Goal: Information Seeking & Learning: Understand process/instructions

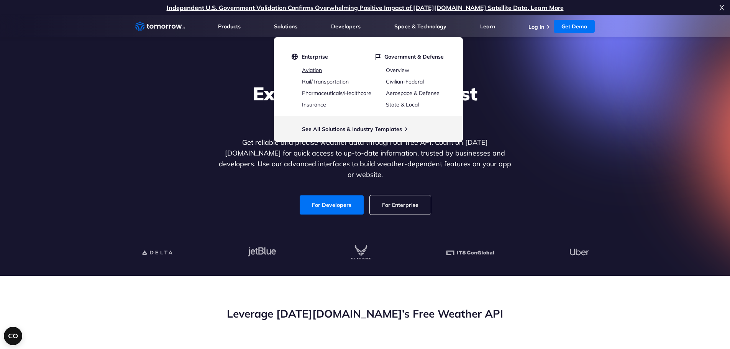
click at [310, 72] on link "Aviation" at bounding box center [312, 70] width 20 height 7
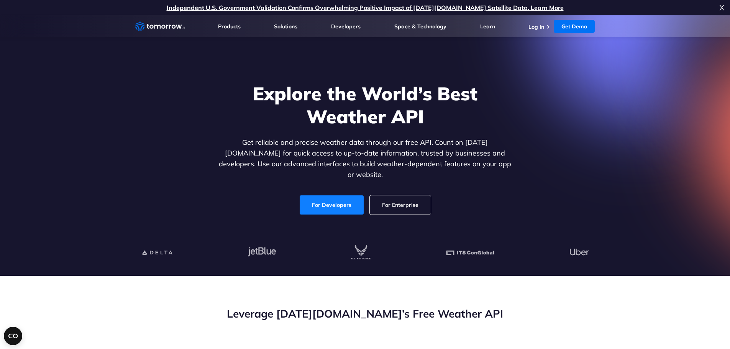
click at [342, 195] on link "For Developers" at bounding box center [332, 204] width 64 height 19
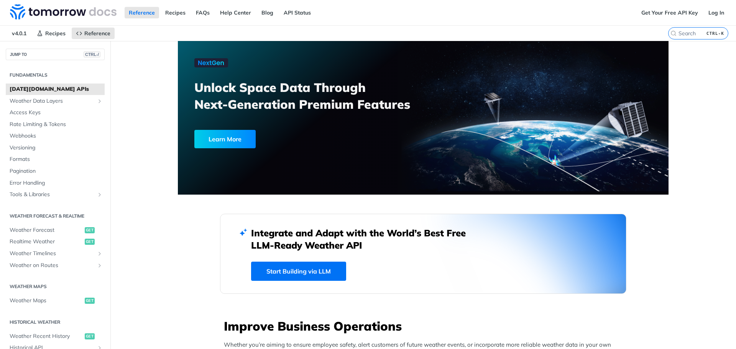
click at [223, 136] on div "Learn More" at bounding box center [224, 139] width 61 height 18
click at [37, 228] on span "Weather Forecast" at bounding box center [46, 230] width 73 height 8
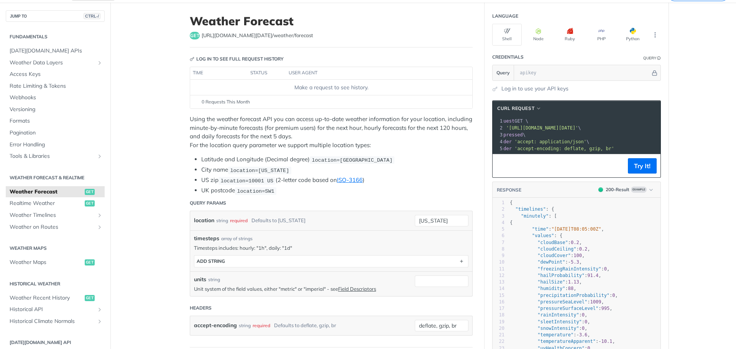
scroll to position [0, 17]
click at [540, 107] on button "cURL Request" at bounding box center [519, 109] width 50 height 8
click at [479, 146] on span "HTTPie" at bounding box center [481, 145] width 18 height 8
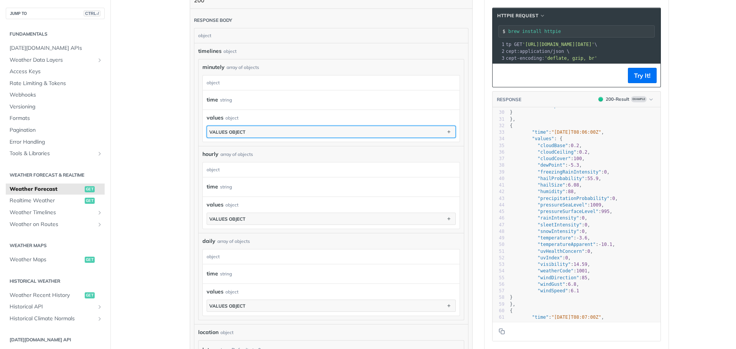
drag, startPoint x: 286, startPoint y: 136, endPoint x: 281, endPoint y: 154, distance: 18.8
click at [287, 147] on div "minutely array of objects minutely object time string values object values obje…" at bounding box center [330, 189] width 265 height 261
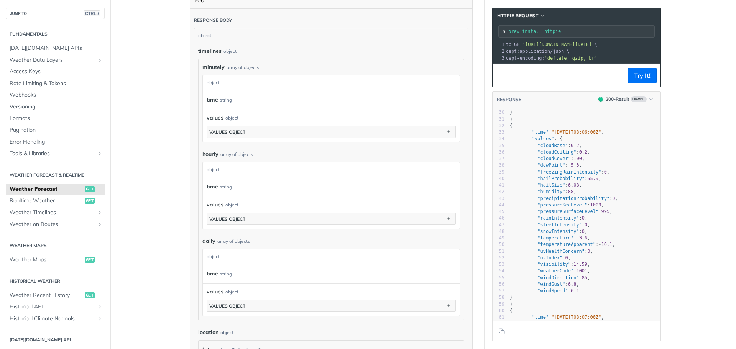
click at [220, 154] on div "array of objects" at bounding box center [236, 154] width 33 height 7
drag, startPoint x: 220, startPoint y: 154, endPoint x: 225, endPoint y: 155, distance: 4.6
click at [225, 155] on div "array of objects" at bounding box center [236, 154] width 33 height 7
click at [272, 151] on div "hourly array of objects" at bounding box center [330, 154] width 257 height 8
click at [47, 201] on span "Realtime Weather" at bounding box center [46, 201] width 73 height 8
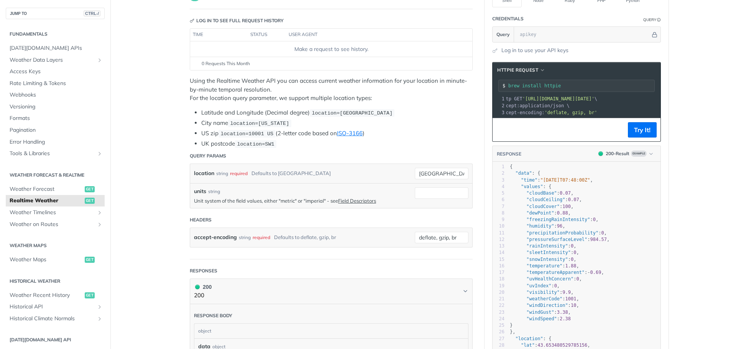
click at [224, 93] on p "Using the Realtime Weather API you can access current weather information for y…" at bounding box center [331, 90] width 283 height 26
click at [226, 93] on p "Using the Realtime Weather API you can access current weather information for y…" at bounding box center [331, 90] width 283 height 26
click at [294, 92] on p "Using the Realtime Weather API you can access current weather information for y…" at bounding box center [331, 90] width 283 height 26
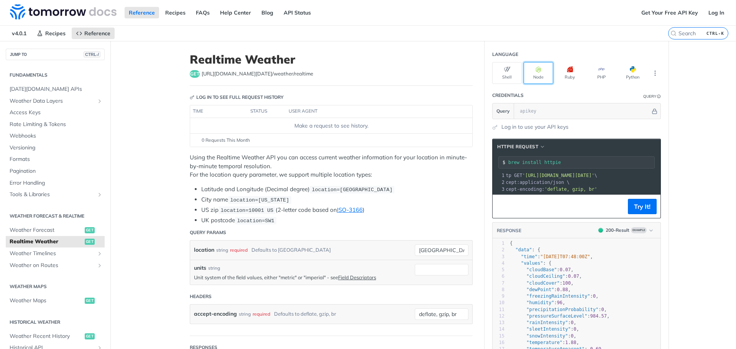
click at [543, 75] on button "Node" at bounding box center [538, 73] width 30 height 22
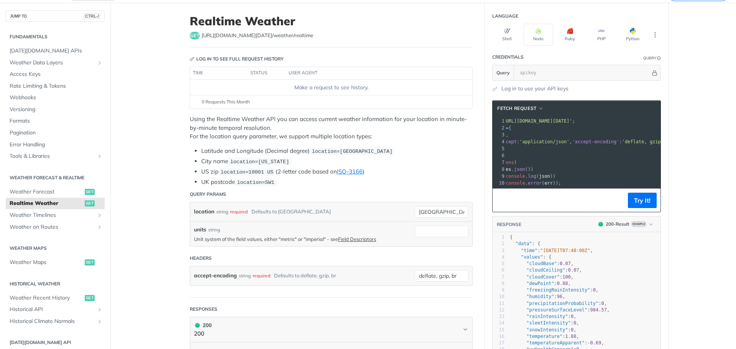
drag, startPoint x: 537, startPoint y: 121, endPoint x: 648, endPoint y: 121, distance: 111.1
click at [572, 121] on span "'[URL][DOMAIN_NAME][DATE]'" at bounding box center [536, 120] width 72 height 5
copy span "[URL][DOMAIN_NAME][DATE]"
click at [604, 160] on pre "fetch ( url , options )" at bounding box center [566, 162] width 202 height 7
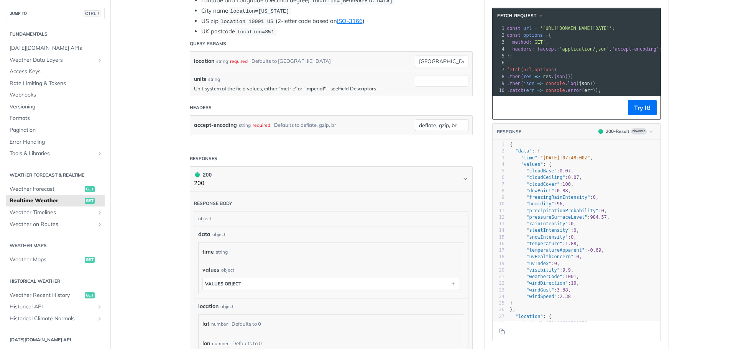
scroll to position [192, 0]
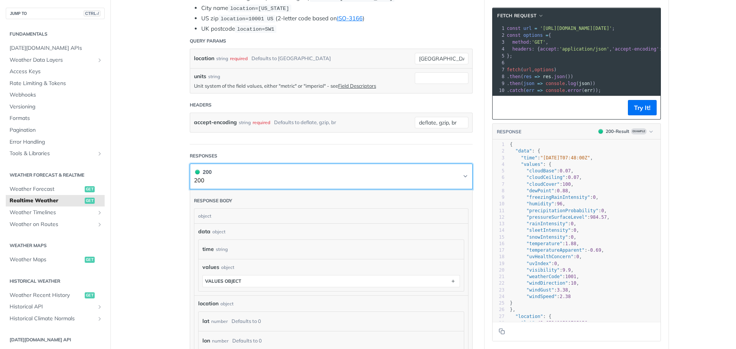
click at [196, 170] on span "200" at bounding box center [197, 172] width 5 height 5
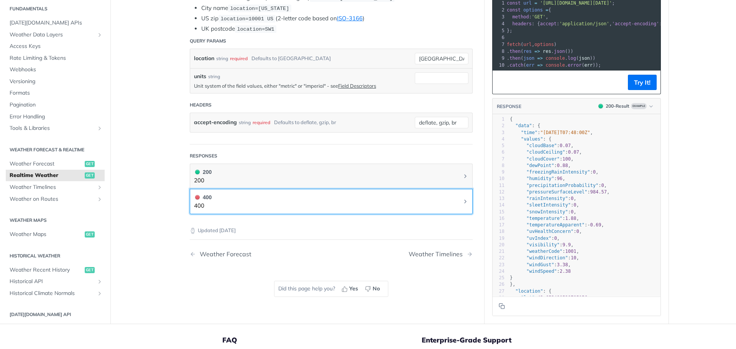
click at [237, 196] on button "400 400" at bounding box center [331, 201] width 274 height 17
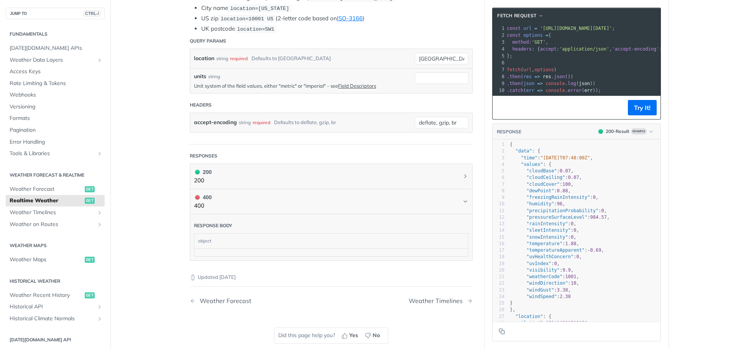
click at [247, 251] on div at bounding box center [331, 252] width 274 height 8
click at [249, 234] on div "object" at bounding box center [330, 241] width 272 height 15
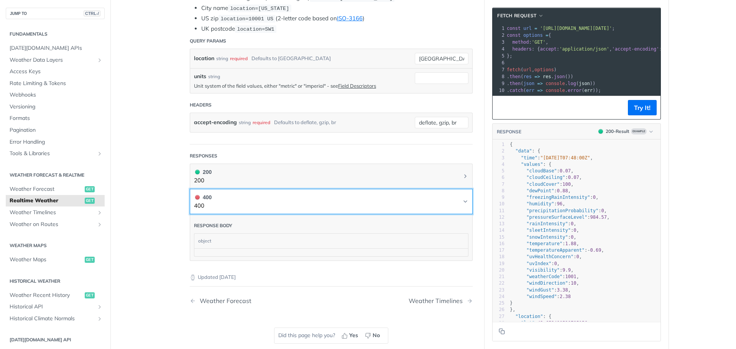
click at [249, 205] on button "400 400" at bounding box center [331, 201] width 274 height 17
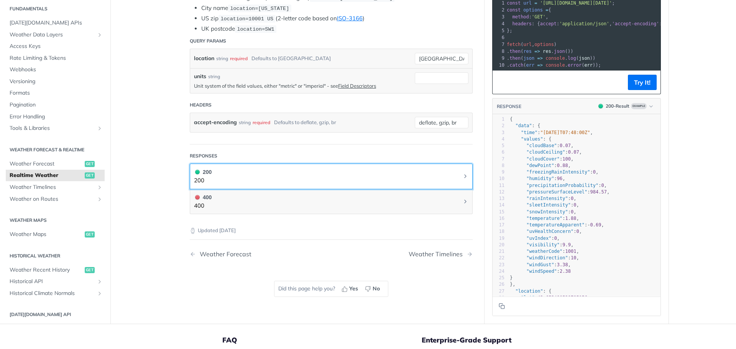
click at [262, 181] on button "200 200" at bounding box center [331, 176] width 274 height 17
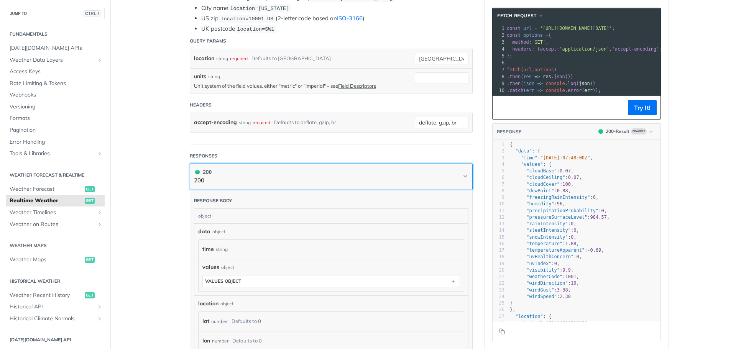
scroll to position [230, 0]
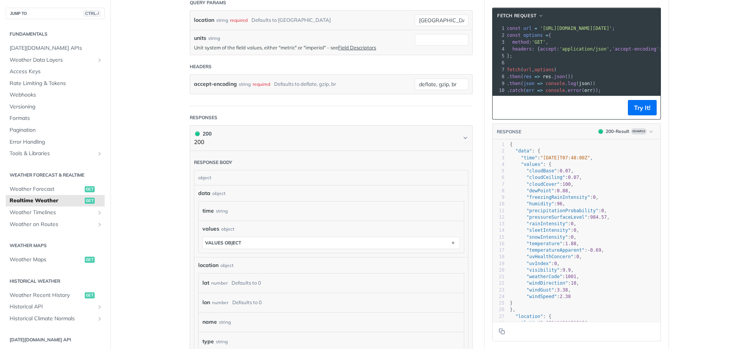
click at [233, 207] on div "time string" at bounding box center [330, 210] width 257 height 11
click at [216, 210] on div "string" at bounding box center [222, 210] width 12 height 11
click at [203, 210] on label "time" at bounding box center [207, 210] width 11 height 11
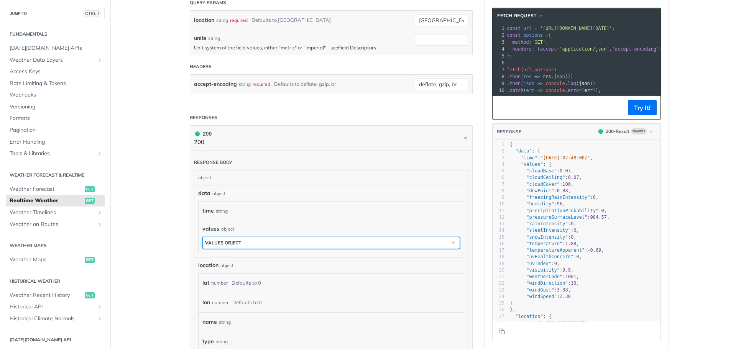
click at [244, 238] on button "values object" at bounding box center [331, 242] width 257 height 11
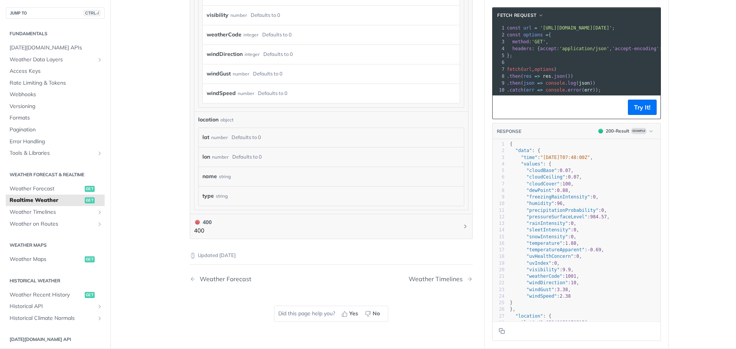
scroll to position [0, 0]
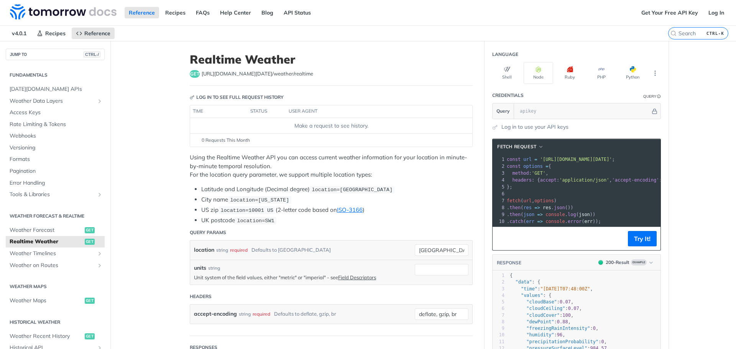
click at [672, 14] on link "Get Your Free API Key" at bounding box center [669, 12] width 65 height 11
click at [72, 16] on img at bounding box center [63, 11] width 107 height 15
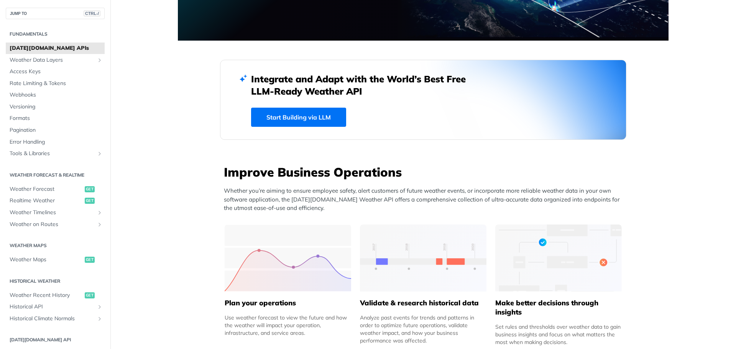
scroll to position [153, 0]
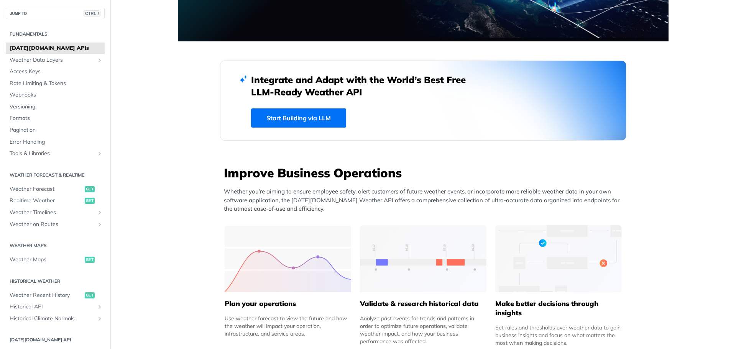
click at [274, 123] on link "Start Building via LLM" at bounding box center [298, 117] width 95 height 19
